Goal: Transaction & Acquisition: Purchase product/service

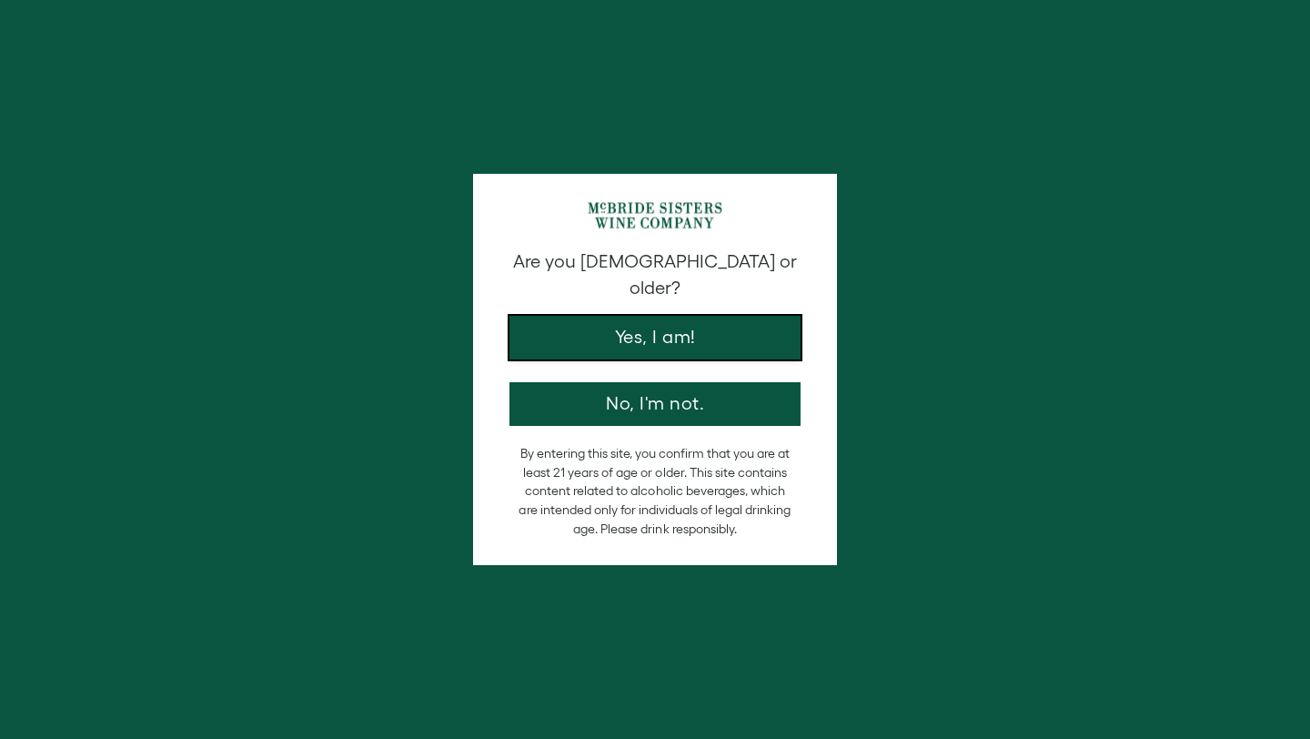
click at [672, 328] on button "Yes, I am!" at bounding box center [655, 338] width 291 height 44
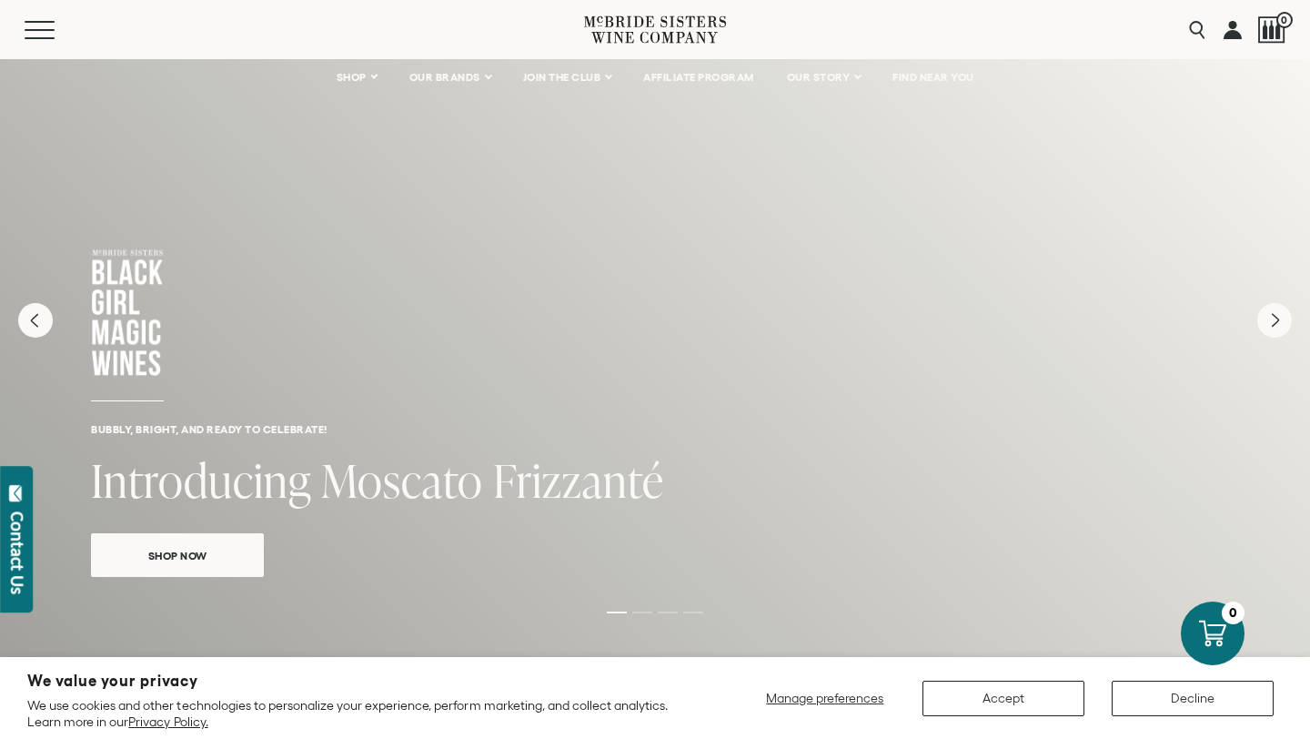
click at [606, 40] on icon at bounding box center [655, 30] width 142 height 52
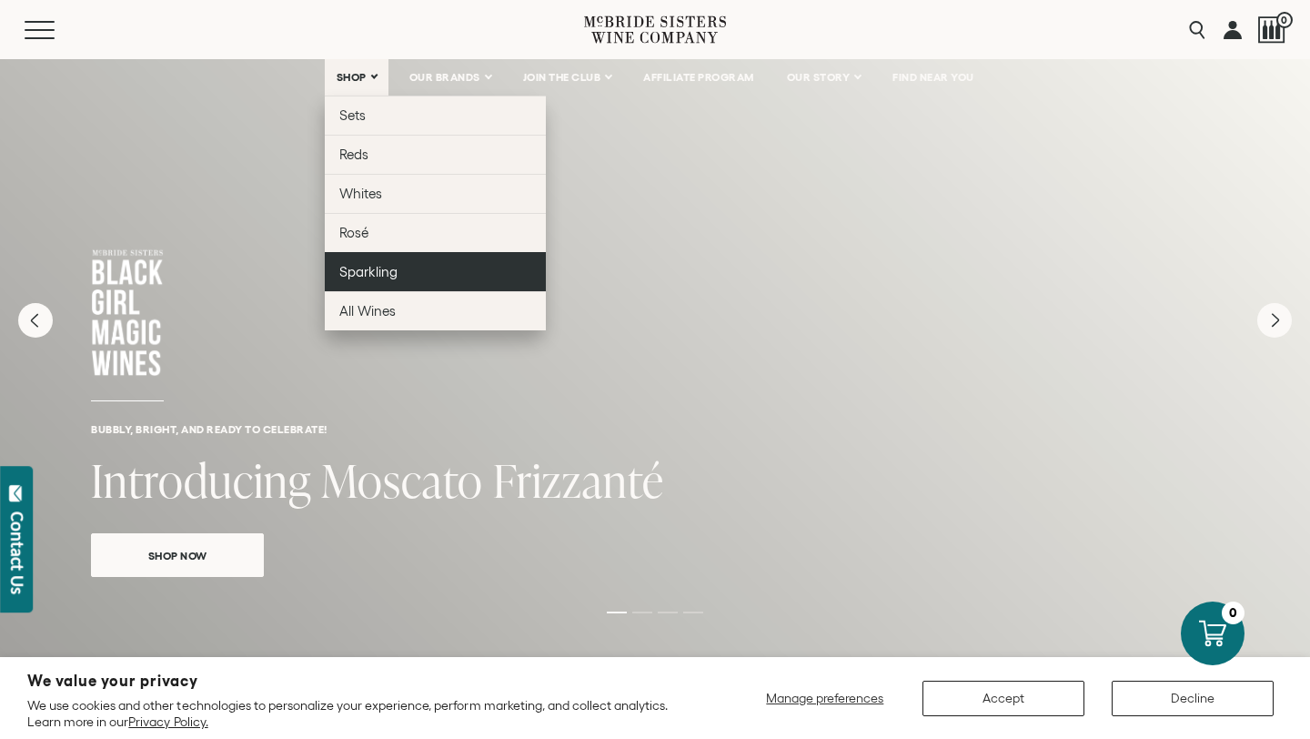
click at [382, 272] on span "Sparkling" at bounding box center [368, 271] width 58 height 15
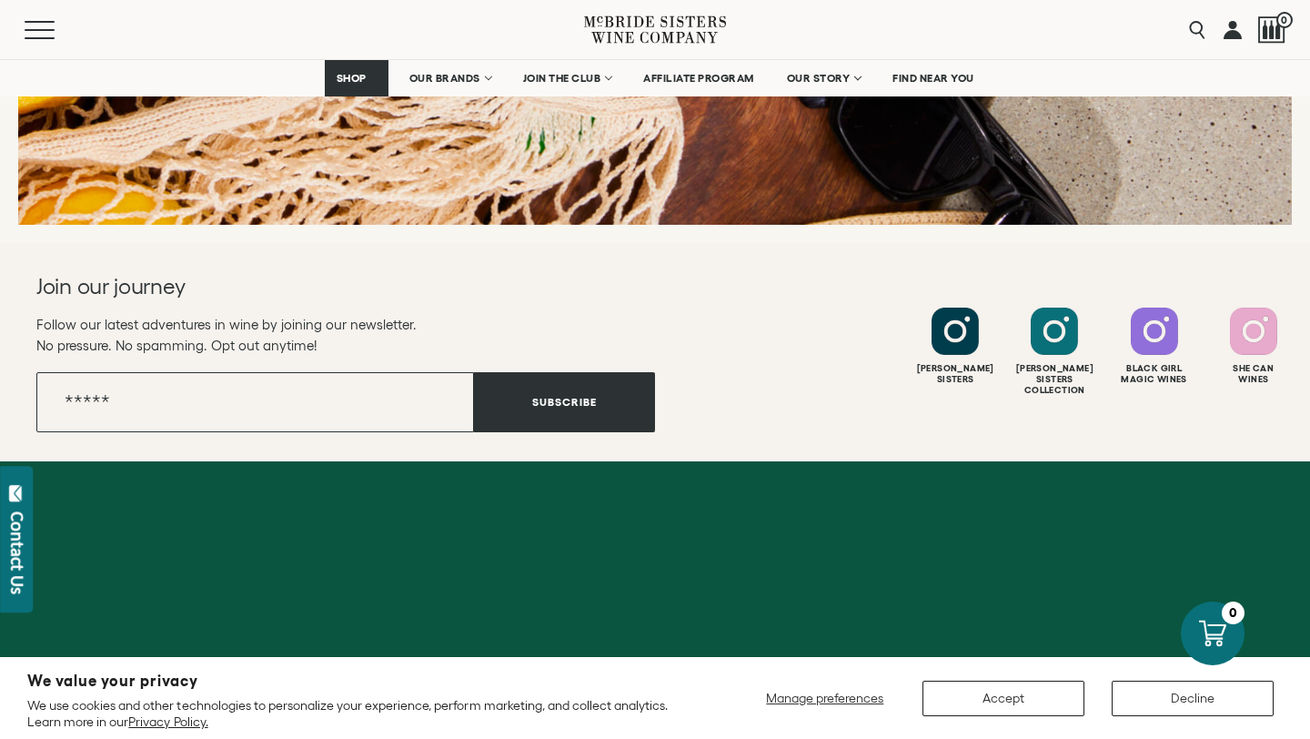
scroll to position [2922, 0]
